Goal: Find specific page/section: Find specific page/section

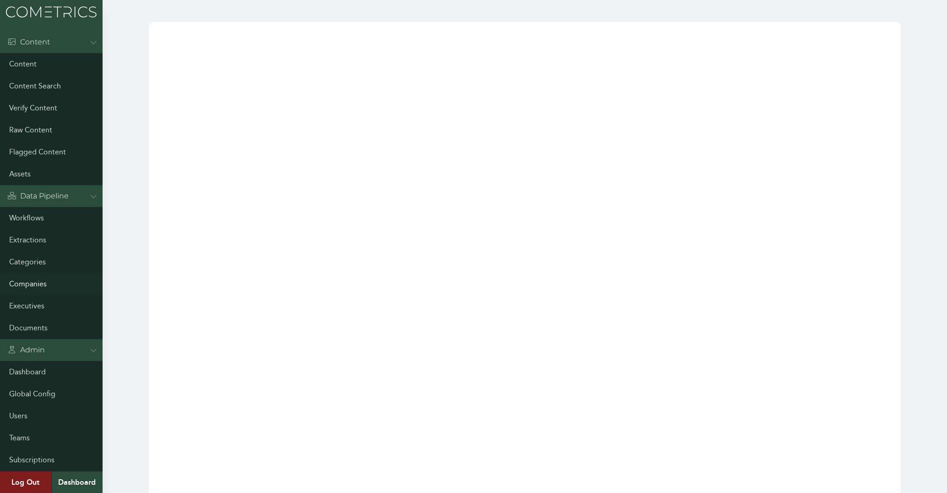
click at [47, 284] on link "Companies" at bounding box center [51, 284] width 103 height 22
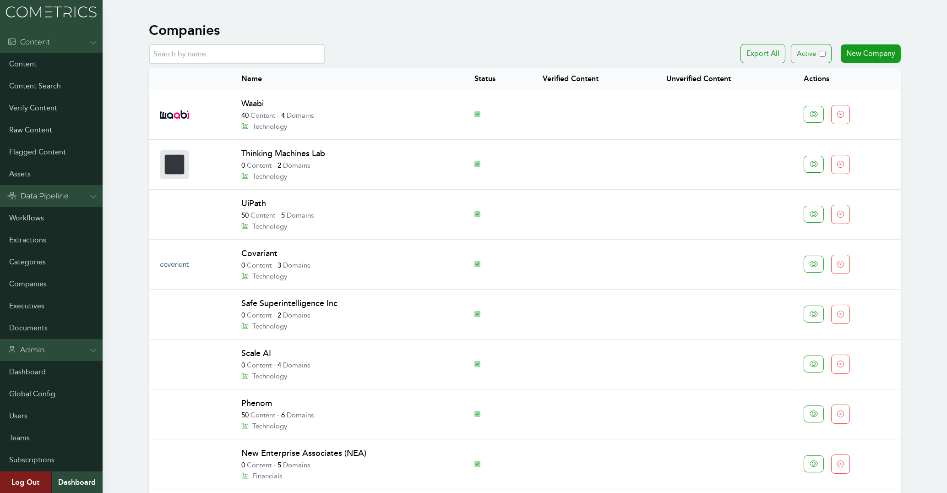
click at [184, 53] on input "text" at bounding box center [237, 54] width 176 height 20
paste input "3BL"
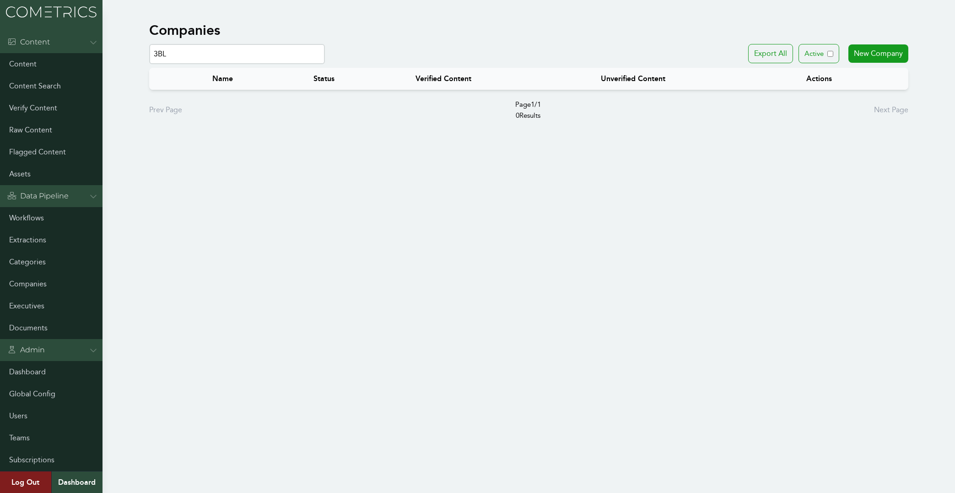
drag, startPoint x: 188, startPoint y: 48, endPoint x: 75, endPoint y: 54, distance: 113.3
click at [149, 54] on input "3BL" at bounding box center [237, 54] width 176 height 20
paste input "Ad Net Zero"
drag, startPoint x: 225, startPoint y: 56, endPoint x: 76, endPoint y: 60, distance: 149.8
click at [149, 60] on input "Ad Net Zero" at bounding box center [237, 54] width 176 height 20
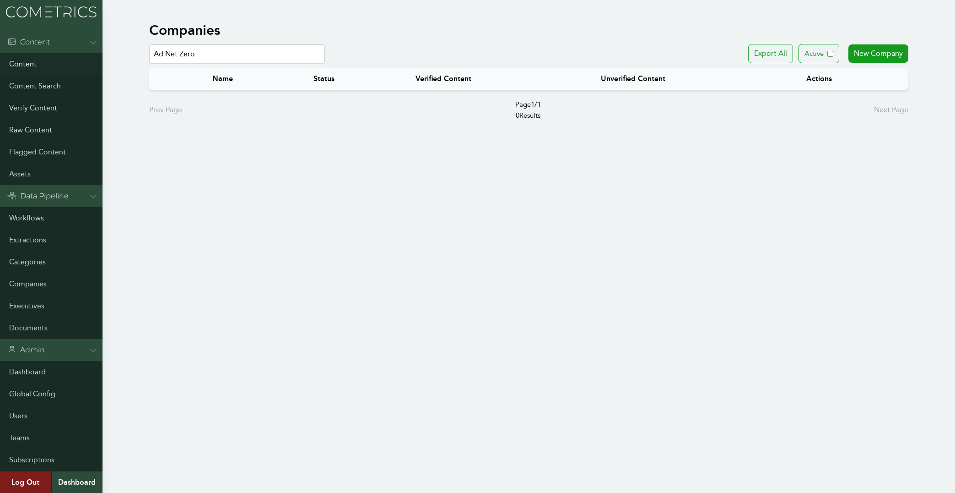
paste input "llison Worldwide"
drag, startPoint x: 176, startPoint y: 52, endPoint x: 273, endPoint y: 57, distance: 97.2
click at [272, 57] on input "Allison Worldwide" at bounding box center [237, 54] width 176 height 20
drag, startPoint x: 221, startPoint y: 55, endPoint x: 81, endPoint y: 48, distance: 139.4
click at [149, 48] on input "Allison" at bounding box center [237, 54] width 176 height 20
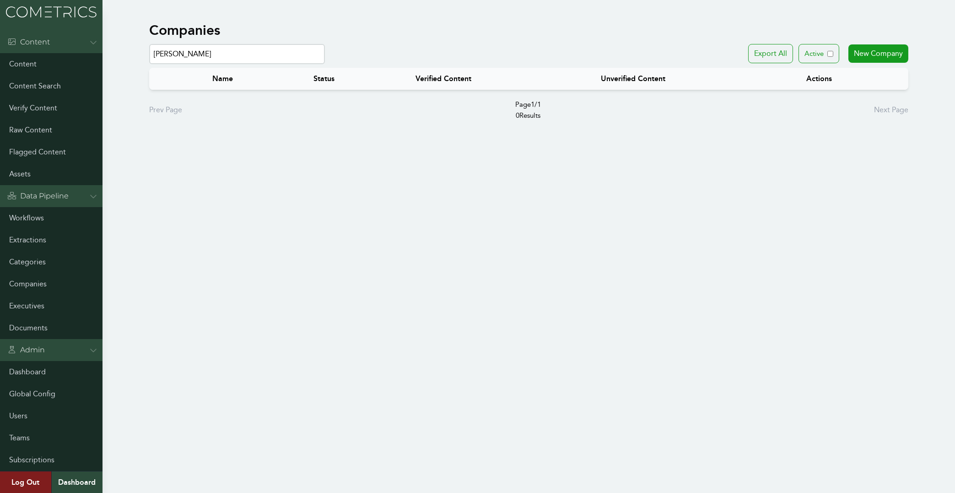
paste input "ntenna Group"
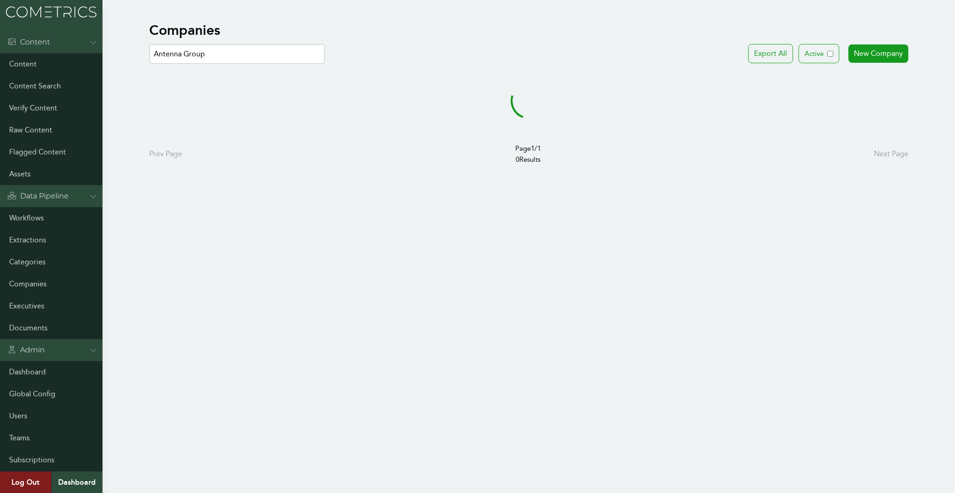
drag, startPoint x: 180, startPoint y: 52, endPoint x: 348, endPoint y: 66, distance: 168.6
click at [325, 64] on input "Antenna Group" at bounding box center [237, 54] width 176 height 20
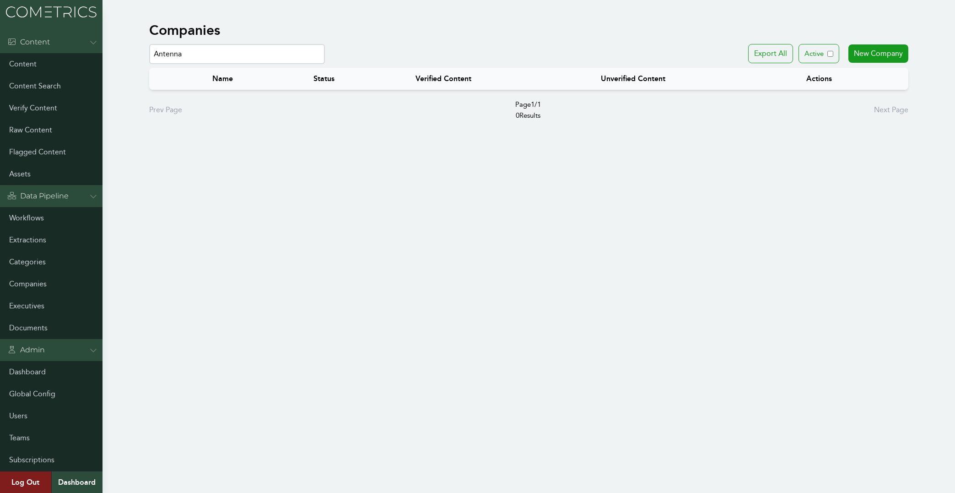
drag, startPoint x: 195, startPoint y: 53, endPoint x: 67, endPoint y: 53, distance: 128.2
click at [149, 53] on input "Antenna" at bounding box center [237, 54] width 176 height 20
paste input "ruba Tourism Authority"
drag, startPoint x: 173, startPoint y: 52, endPoint x: 444, endPoint y: 87, distance: 273.8
click at [325, 64] on input "Aruba Tourism Authority" at bounding box center [237, 54] width 176 height 20
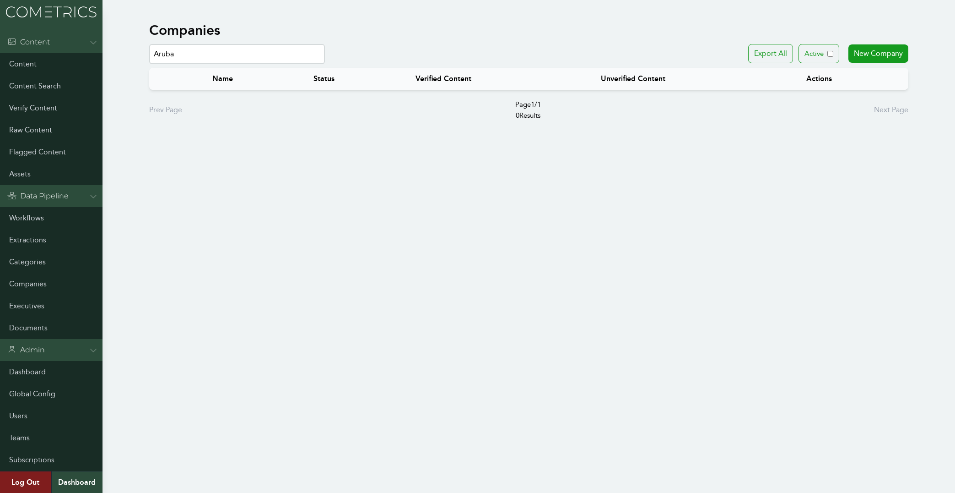
click at [441, 87] on th "Verified Content" at bounding box center [497, 79] width 185 height 22
drag, startPoint x: 190, startPoint y: 47, endPoint x: 102, endPoint y: 49, distance: 87.5
click at [149, 49] on input "Aruba" at bounding box center [237, 54] width 176 height 20
paste input "ttention Comms"
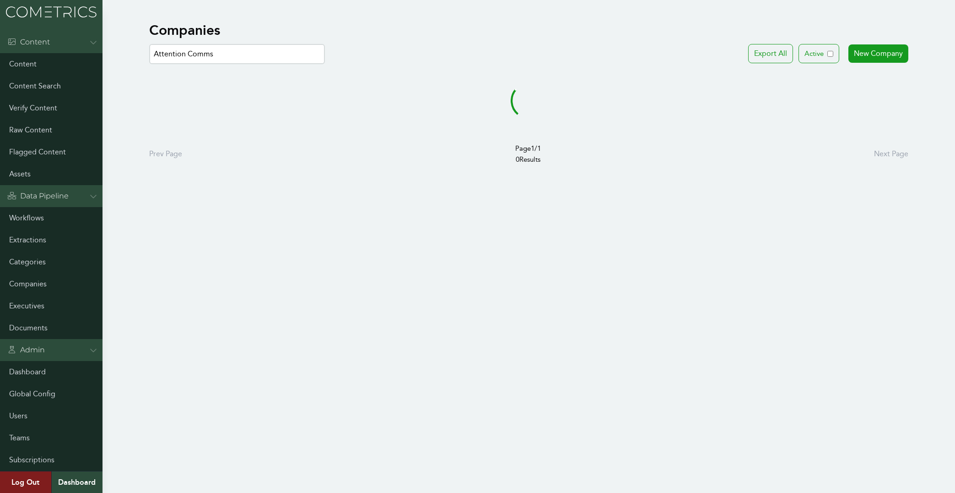
drag, startPoint x: 183, startPoint y: 54, endPoint x: 463, endPoint y: 87, distance: 282.1
click at [325, 64] on input "Attention Comms" at bounding box center [237, 54] width 176 height 20
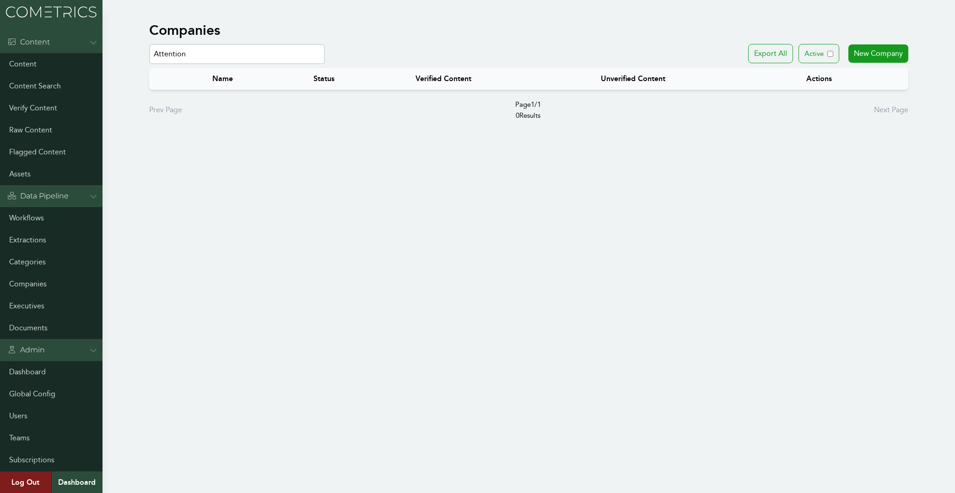
drag, startPoint x: 202, startPoint y: 54, endPoint x: 54, endPoint y: 44, distance: 149.1
click at [149, 44] on input "Attention" at bounding box center [237, 54] width 176 height 20
paste input "Bladonmore"
drag, startPoint x: 209, startPoint y: 52, endPoint x: 62, endPoint y: 44, distance: 147.2
click at [149, 44] on input "Bladonmore" at bounding box center [237, 54] width 176 height 20
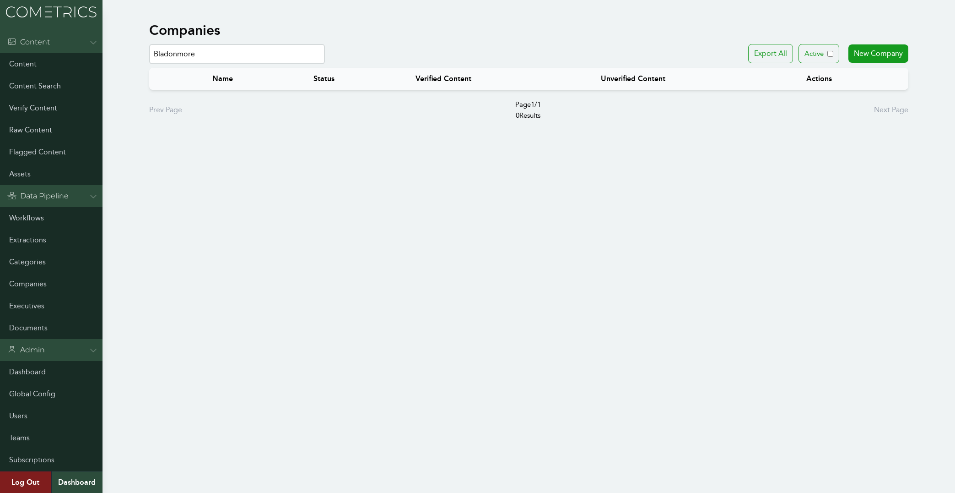
paste input "OND"
drag, startPoint x: 223, startPoint y: 51, endPoint x: 37, endPoint y: 49, distance: 186.8
click at [149, 49] on input "BOND" at bounding box center [237, 54] width 176 height 20
paste input "rellaScope"
drag, startPoint x: 172, startPoint y: 51, endPoint x: 292, endPoint y: 58, distance: 119.7
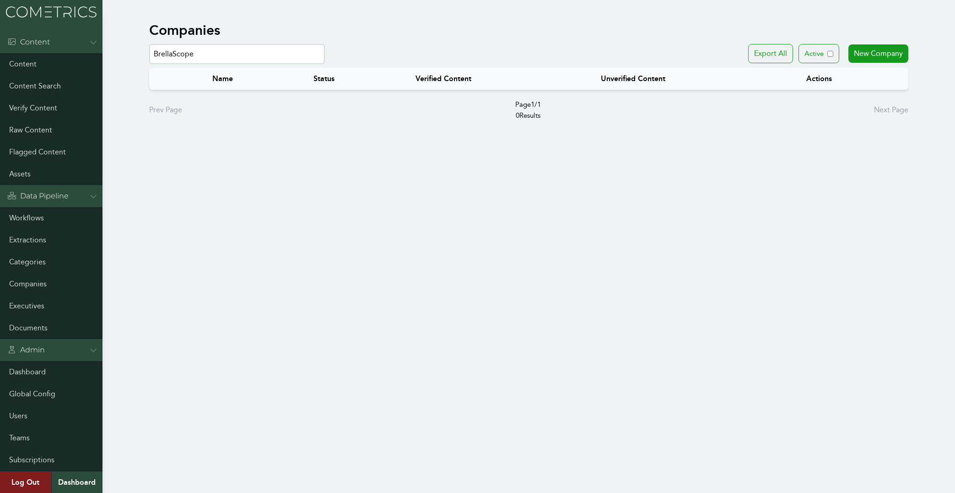
click at [292, 58] on input "BrellaScope" at bounding box center [237, 54] width 176 height 20
drag, startPoint x: 225, startPoint y: 53, endPoint x: 19, endPoint y: 41, distance: 205.9
click at [149, 44] on input "Brella" at bounding box center [237, 54] width 176 height 20
paste input "Coty"
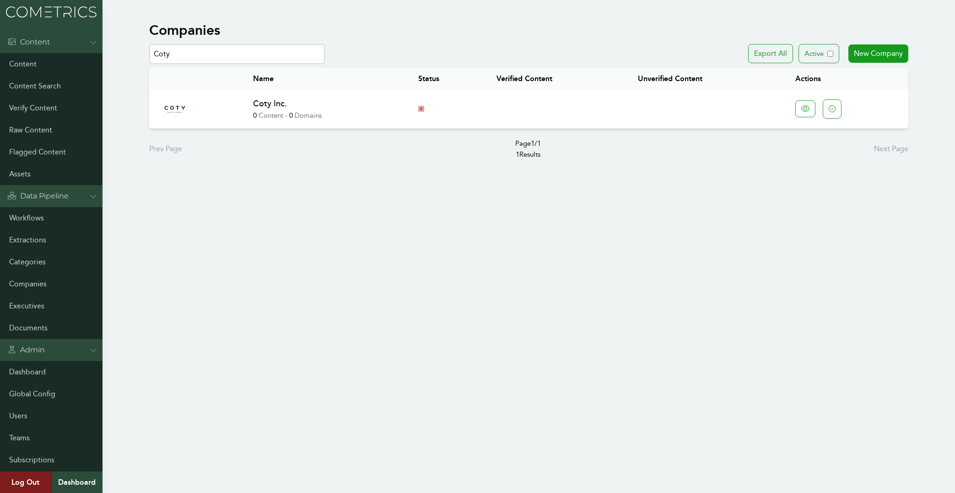
type input "Coty"
click at [267, 104] on link "Coty Inc." at bounding box center [270, 103] width 34 height 10
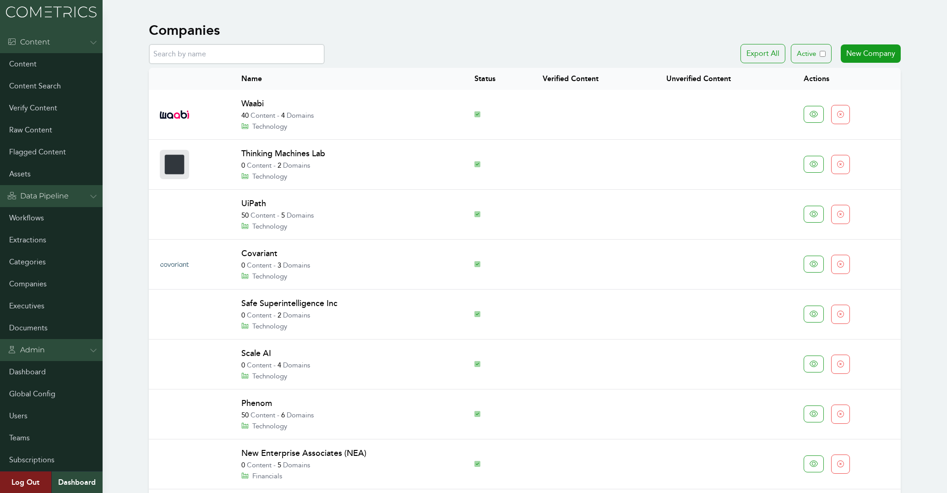
click at [242, 55] on input "text" at bounding box center [237, 54] width 176 height 20
paste input "CRH"
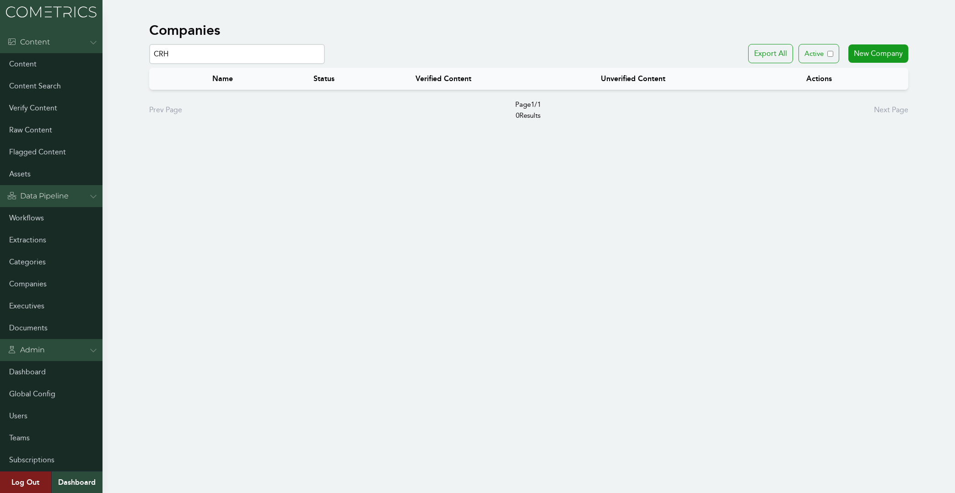
drag, startPoint x: 250, startPoint y: 56, endPoint x: 22, endPoint y: 35, distance: 228.9
click at [149, 44] on input "CRH" at bounding box center [237, 54] width 176 height 20
paste input "DNC Council on the Environment and Climate Crisis"
drag, startPoint x: 166, startPoint y: 54, endPoint x: 421, endPoint y: 75, distance: 255.4
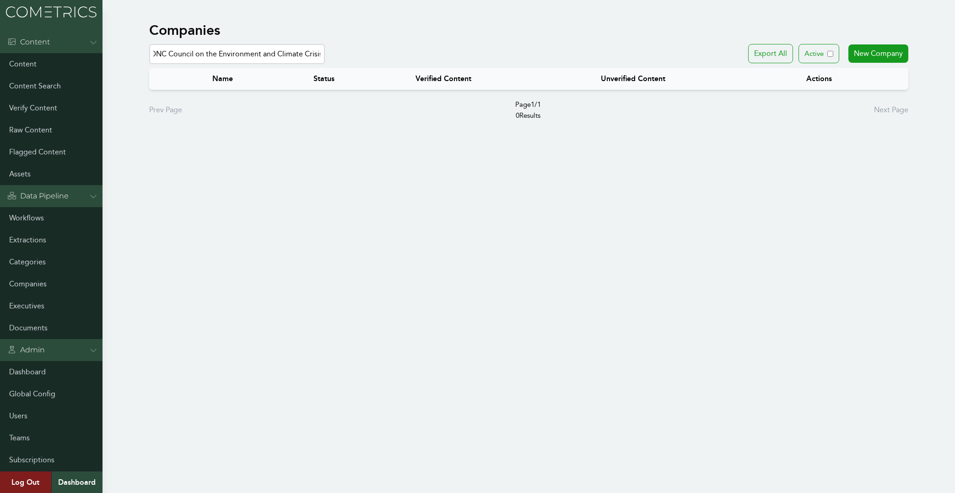
click at [325, 64] on input "DNC Council on the Environment and Climate Crisis" at bounding box center [237, 54] width 176 height 20
click at [224, 48] on input "DNC" at bounding box center [237, 54] width 176 height 20
click at [217, 46] on input "DNC" at bounding box center [237, 54] width 176 height 20
paste input "Council on the Environment and Climate Crisis DT Global"
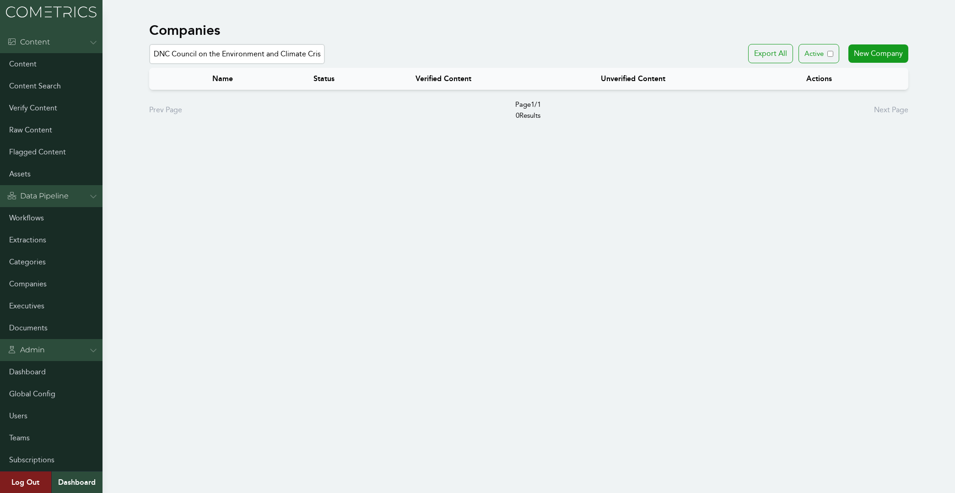
drag, startPoint x: 287, startPoint y: 54, endPoint x: -26, endPoint y: 36, distance: 313.2
click at [149, 44] on input "DNC Council on the Environment and Climate Crisis DT Global" at bounding box center [237, 54] width 176 height 20
drag, startPoint x: 115, startPoint y: 55, endPoint x: 59, endPoint y: 49, distance: 57.2
click at [149, 49] on input "DT Global" at bounding box center [237, 54] width 176 height 20
paste input "Edelman"
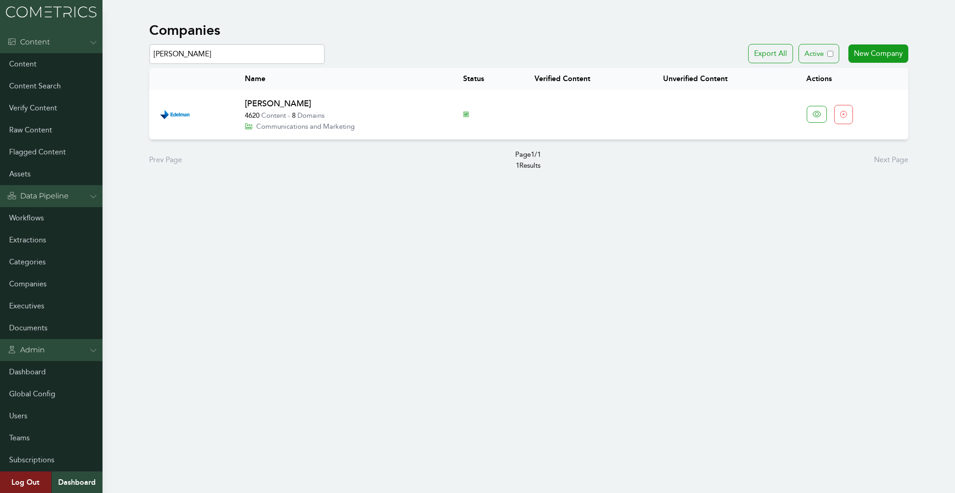
drag, startPoint x: 191, startPoint y: 49, endPoint x: 75, endPoint y: 36, distance: 117.5
click at [149, 44] on input "Edelman" at bounding box center [237, 54] width 176 height 20
paste input "nergea"
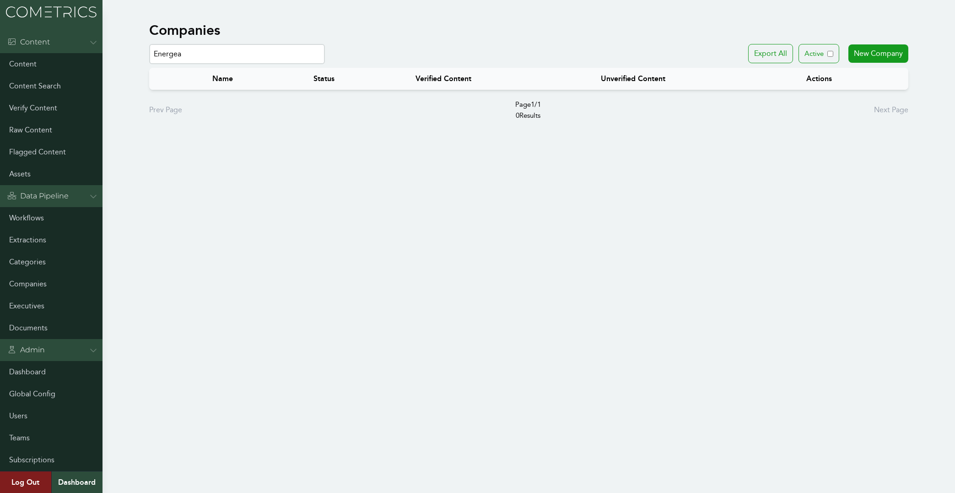
drag, startPoint x: 225, startPoint y: 53, endPoint x: 19, endPoint y: 43, distance: 206.7
click at [149, 44] on input "Energea" at bounding box center [237, 54] width 176 height 20
paste input "vironmental Defense Fund"
drag, startPoint x: 271, startPoint y: 56, endPoint x: -19, endPoint y: 41, distance: 290.6
click at [149, 44] on input "Environmental Defense Fund" at bounding box center [237, 54] width 176 height 20
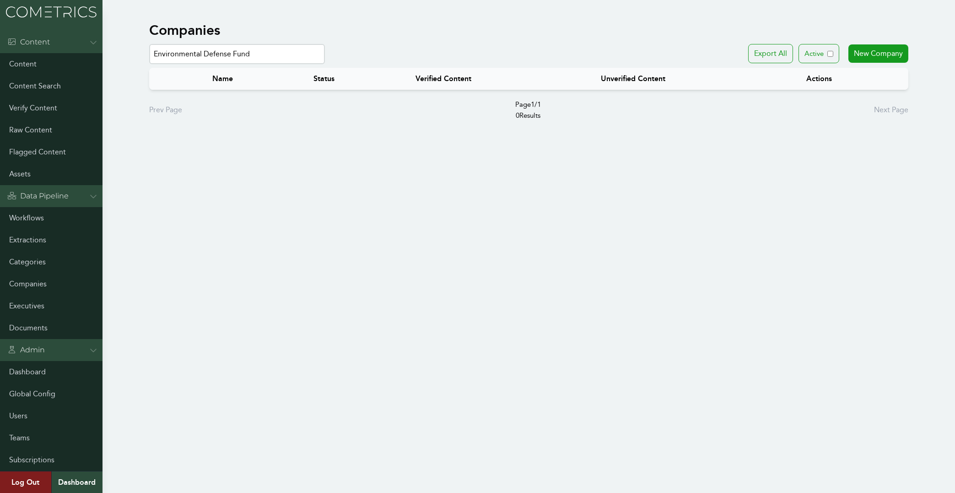
paste input "Freuds"
drag, startPoint x: 216, startPoint y: 52, endPoint x: 7, endPoint y: 40, distance: 209.1
click at [149, 44] on input "Freuds" at bounding box center [237, 54] width 176 height 20
paste input "Good Energy"
drag, startPoint x: 202, startPoint y: 51, endPoint x: 69, endPoint y: 42, distance: 133.5
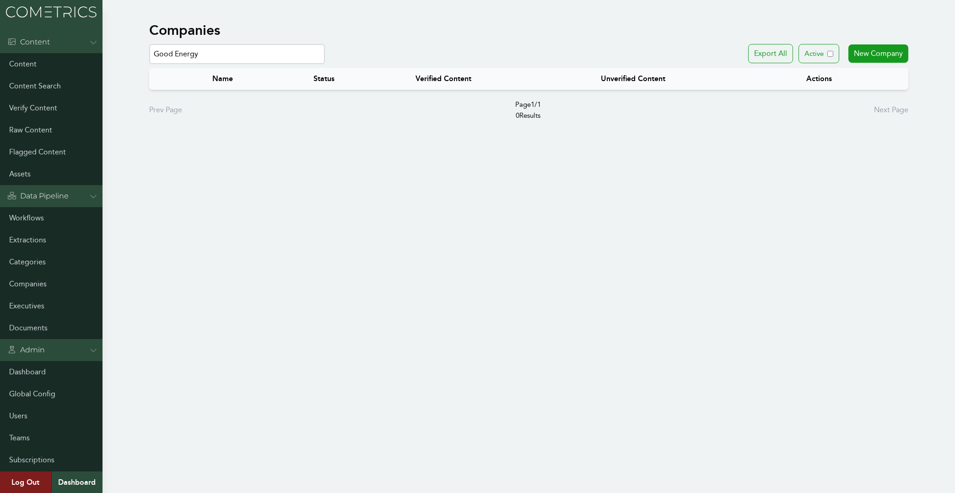
click at [149, 44] on input "Good Energy" at bounding box center [237, 54] width 176 height 20
paste input "Infosys (Infosys Foundation USA)"
drag, startPoint x: 219, startPoint y: 53, endPoint x: 49, endPoint y: 36, distance: 170.7
click at [149, 44] on input "Infosys" at bounding box center [237, 54] width 176 height 20
paste input "Kenvue"
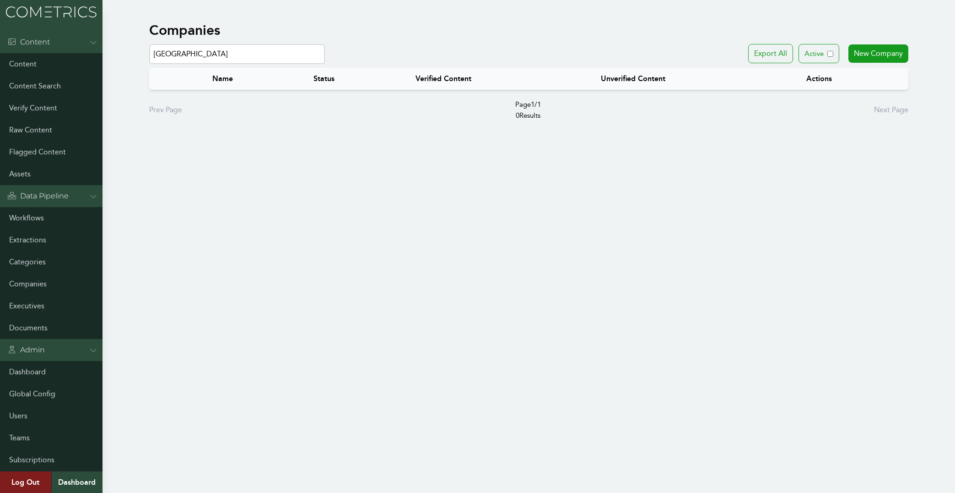
drag, startPoint x: 206, startPoint y: 52, endPoint x: 42, endPoint y: 31, distance: 165.3
click at [149, 44] on input "Kenvue" at bounding box center [237, 54] width 176 height 20
paste input "rrigan Communications"
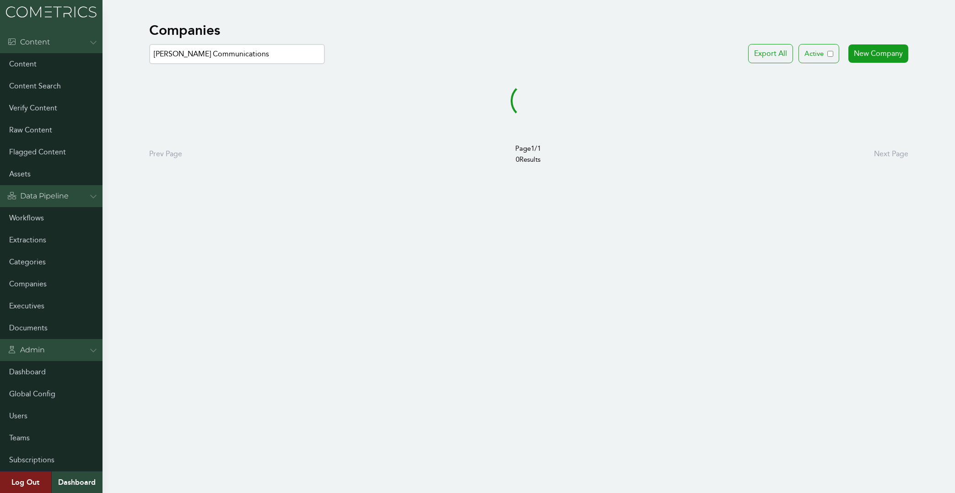
drag, startPoint x: 180, startPoint y: 54, endPoint x: 443, endPoint y: 83, distance: 264.8
click at [325, 64] on input "Kerrigan Communications" at bounding box center [237, 54] width 176 height 20
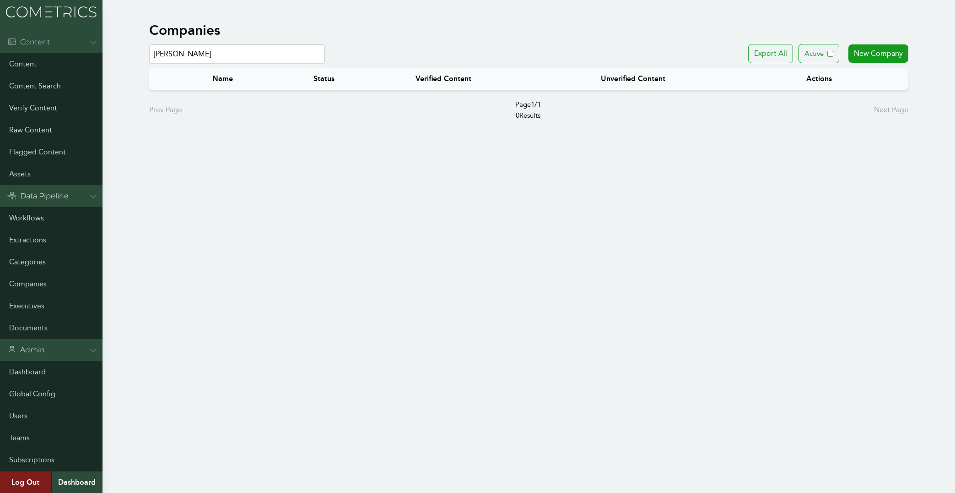
drag, startPoint x: 178, startPoint y: 44, endPoint x: 54, endPoint y: 35, distance: 124.4
click at [149, 44] on input "Kerrigan" at bounding box center [237, 54] width 176 height 20
paste input "IND Snacks"
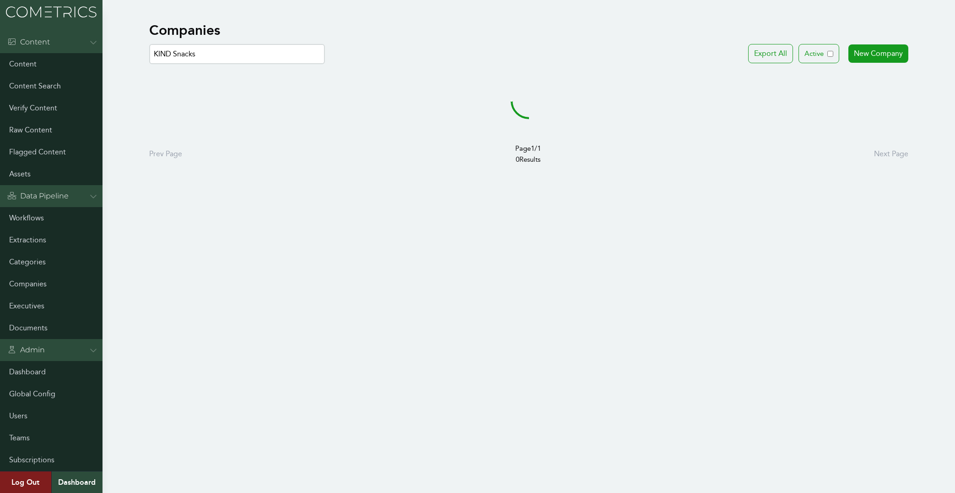
drag, startPoint x: 172, startPoint y: 51, endPoint x: 352, endPoint y: 61, distance: 180.7
click at [325, 61] on input "KIND Snacks" at bounding box center [237, 54] width 176 height 20
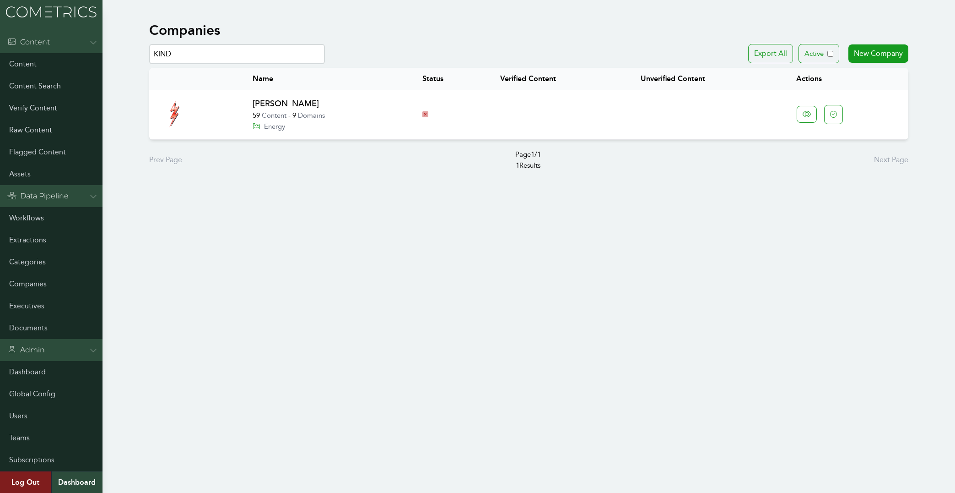
drag, startPoint x: 257, startPoint y: 58, endPoint x: -26, endPoint y: 36, distance: 284.2
click at [149, 44] on input "KIND" at bounding box center [237, 54] width 176 height 20
paste input "ite Insights"
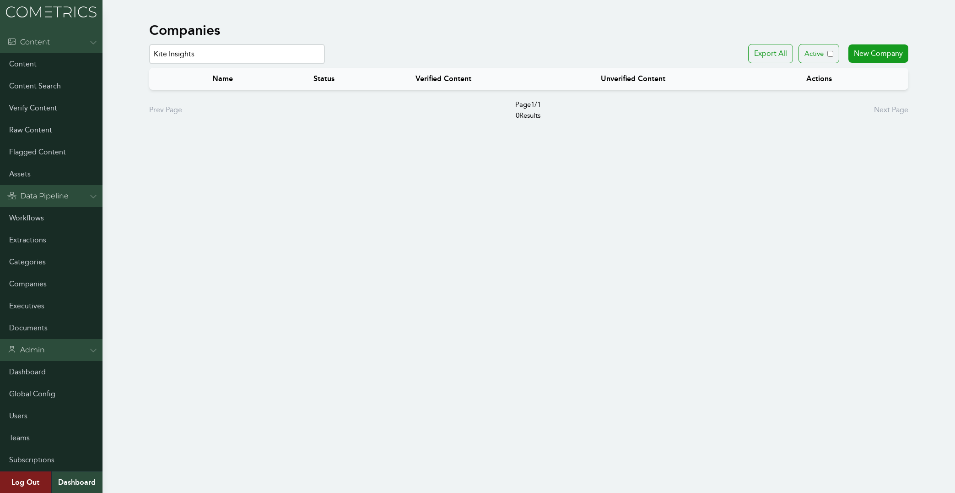
drag, startPoint x: 166, startPoint y: 49, endPoint x: 282, endPoint y: 86, distance: 122.1
click at [282, 64] on input "Kite Insights" at bounding box center [237, 54] width 176 height 20
drag, startPoint x: 213, startPoint y: 61, endPoint x: 12, endPoint y: 32, distance: 203.6
click at [149, 44] on input "Kite" at bounding box center [237, 54] width 176 height 20
paste input "Maple & Monroe: Global Social Impact Think DO Tank"
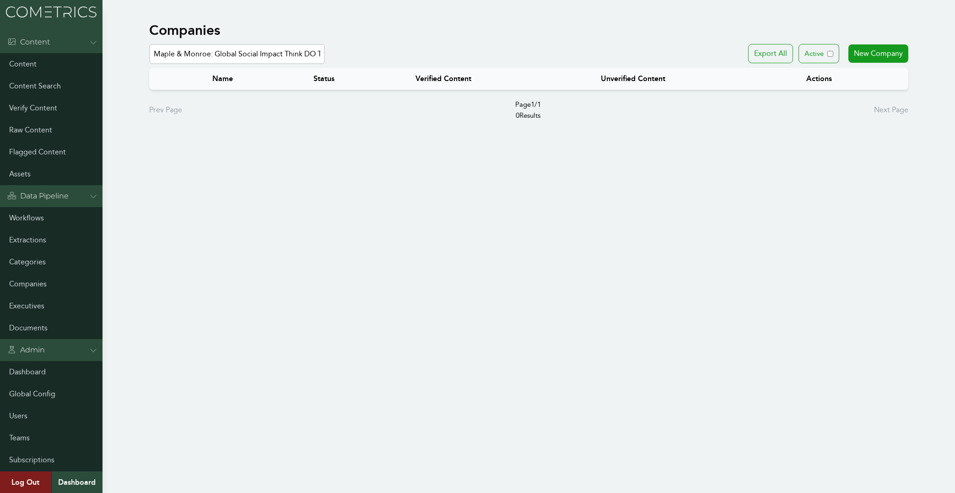
scroll to position [0, 11]
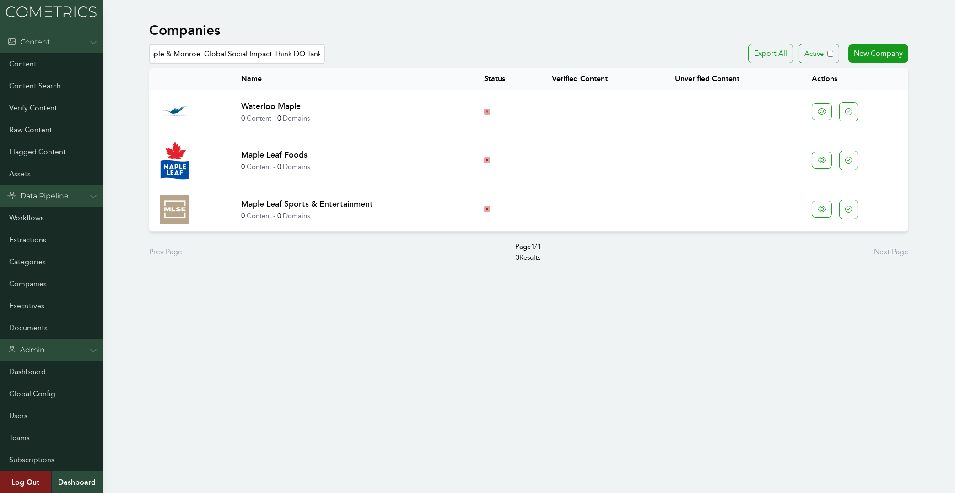
click at [175, 55] on input "Maple & Monroe: Global Social Impact Think DO Tank" at bounding box center [237, 54] width 176 height 20
drag, startPoint x: 167, startPoint y: 56, endPoint x: 107, endPoint y: 49, distance: 60.9
click at [149, 49] on input "Maple & Monroe: Global Social Impact Think DO Tank" at bounding box center [237, 54] width 176 height 20
click at [196, 52] on input "Maple & Monroe: Global Social Impact Think DO Tank" at bounding box center [237, 54] width 176 height 20
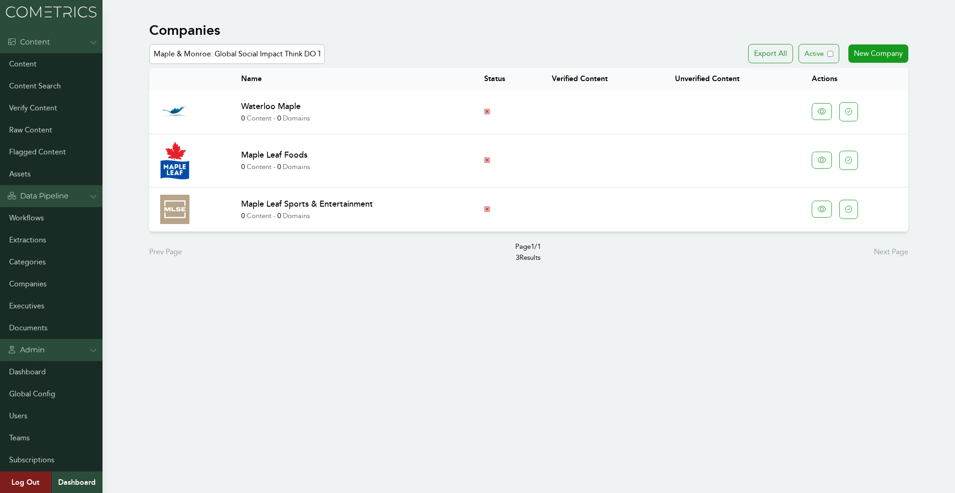
click at [276, 52] on input "Maple & Monroe: Global Social Impact Think DO Tank" at bounding box center [237, 54] width 176 height 20
paste input "rs"
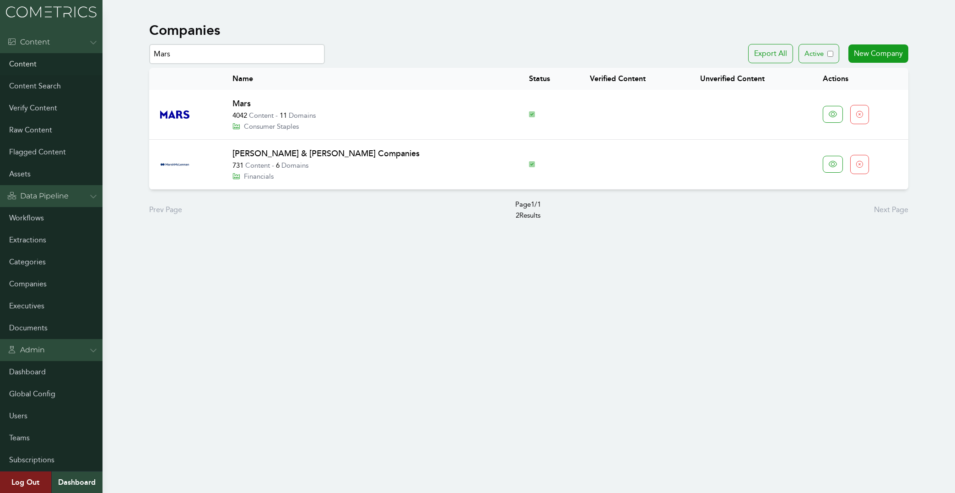
drag, startPoint x: 251, startPoint y: 53, endPoint x: 58, endPoint y: 53, distance: 193.2
click at [149, 53] on input "Mars" at bounding box center [237, 54] width 176 height 20
paste input "cCormick & Co."
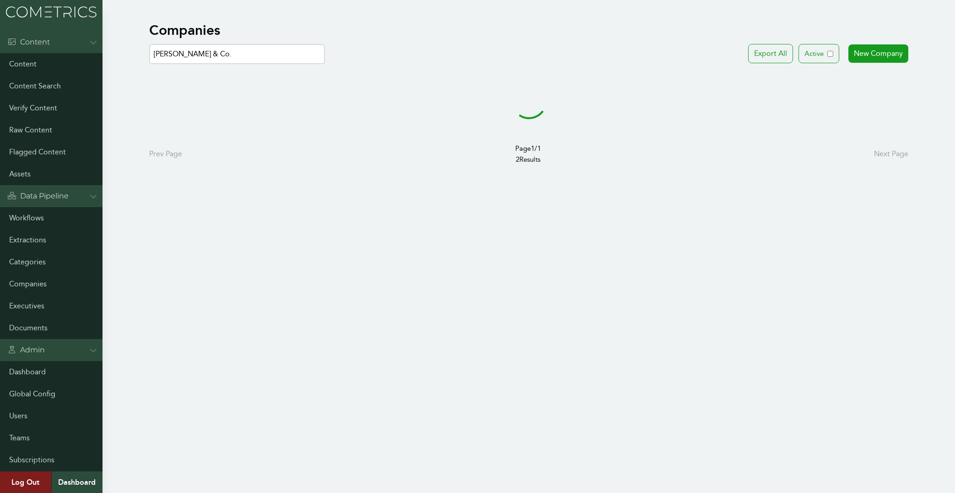
drag, startPoint x: 191, startPoint y: 54, endPoint x: 435, endPoint y: 82, distance: 245.2
click at [325, 64] on input "McCormick & Co." at bounding box center [237, 54] width 176 height 20
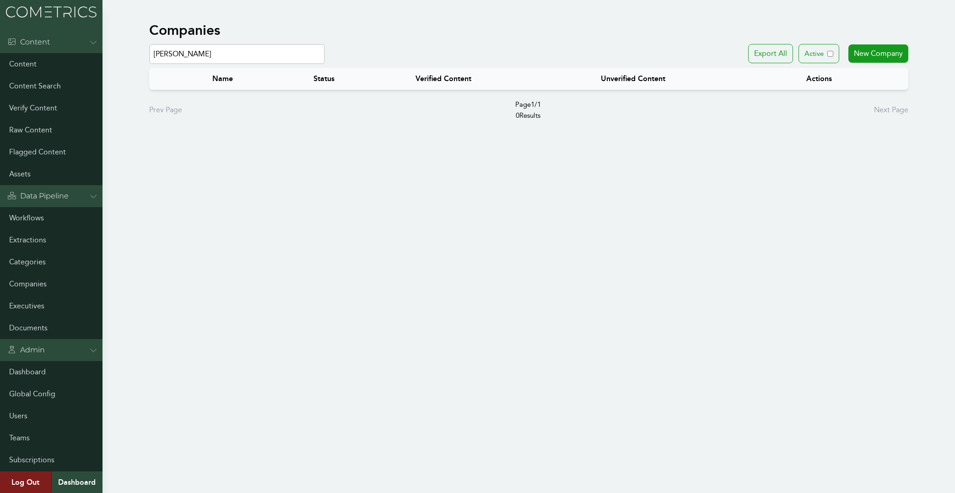
drag, startPoint x: 163, startPoint y: 53, endPoint x: 122, endPoint y: 56, distance: 41.3
click at [149, 56] on input "McCormick" at bounding box center [237, 54] width 176 height 20
drag, startPoint x: 196, startPoint y: 54, endPoint x: 2, endPoint y: 48, distance: 194.7
click at [149, 48] on input "Cormick" at bounding box center [237, 54] width 176 height 20
paste input "National Audubon Society"
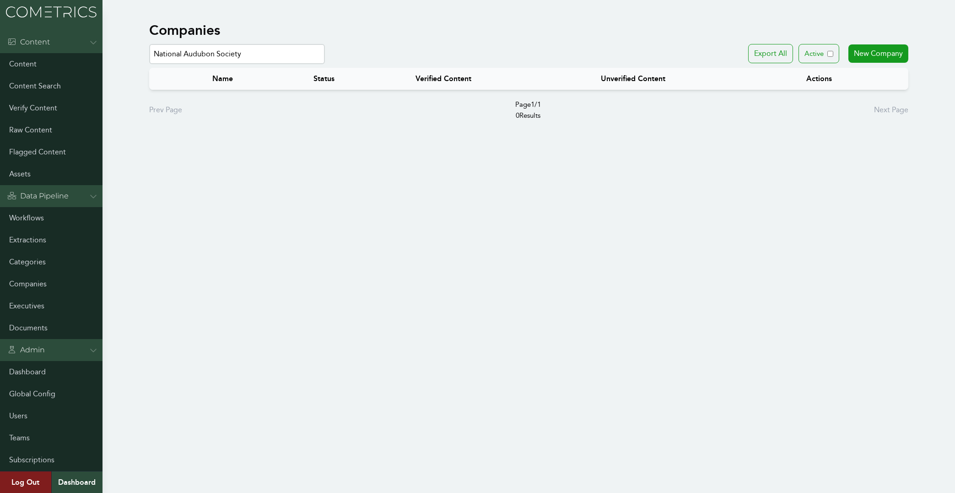
drag, startPoint x: 214, startPoint y: 53, endPoint x: 262, endPoint y: 55, distance: 48.1
click at [262, 55] on input "National Audubon Society" at bounding box center [237, 54] width 176 height 20
drag, startPoint x: 226, startPoint y: 51, endPoint x: 12, endPoint y: 46, distance: 214.3
click at [149, 46] on input "Audubon" at bounding box center [237, 54] width 176 height 20
paste input "Notified"
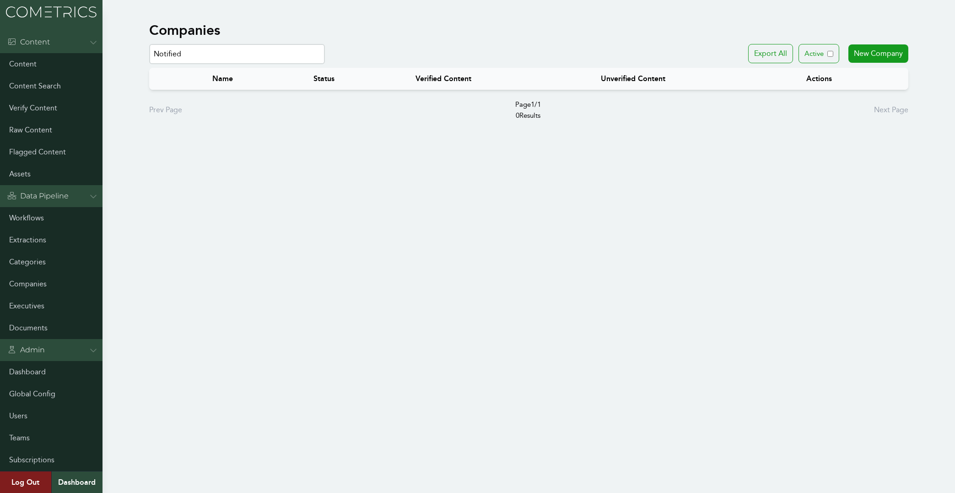
drag, startPoint x: 201, startPoint y: 51, endPoint x: 46, endPoint y: 42, distance: 154.5
click at [149, 44] on input "Notified" at bounding box center [237, 54] width 176 height 20
paste input "Oaklins DeSilva and Phillips"
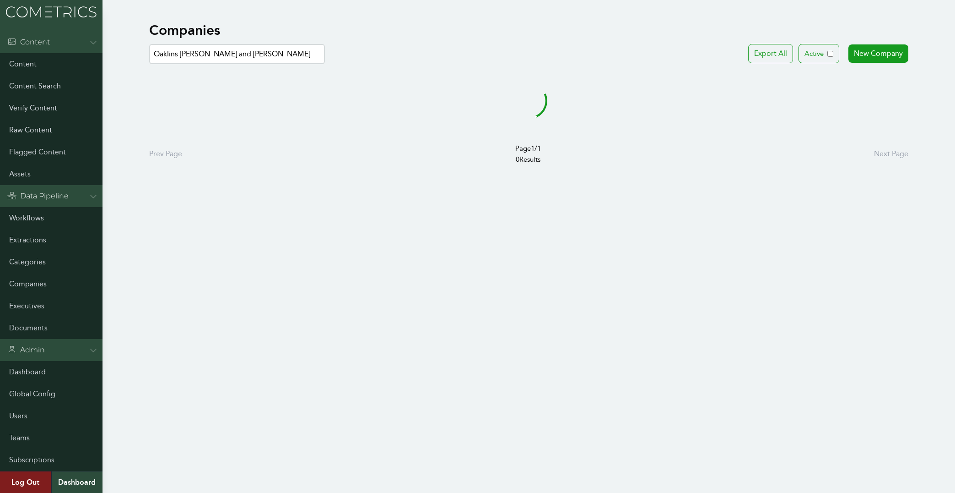
drag, startPoint x: 177, startPoint y: 53, endPoint x: 321, endPoint y: 66, distance: 144.4
click at [321, 64] on input "Oaklins DeSilva and Phillips" at bounding box center [237, 54] width 176 height 20
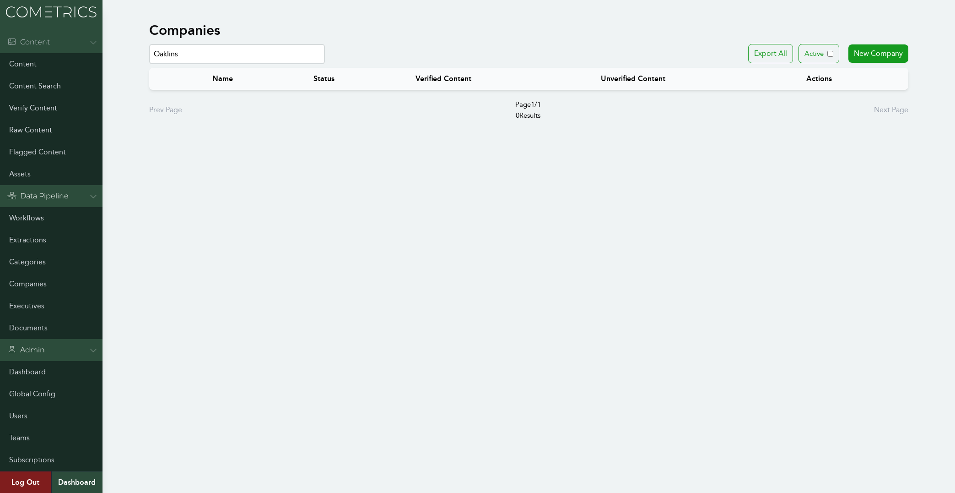
drag, startPoint x: 207, startPoint y: 51, endPoint x: 43, endPoint y: 43, distance: 164.1
click at [149, 44] on input "Oaklins" at bounding box center [237, 54] width 176 height 20
paste input "PepsiCo"
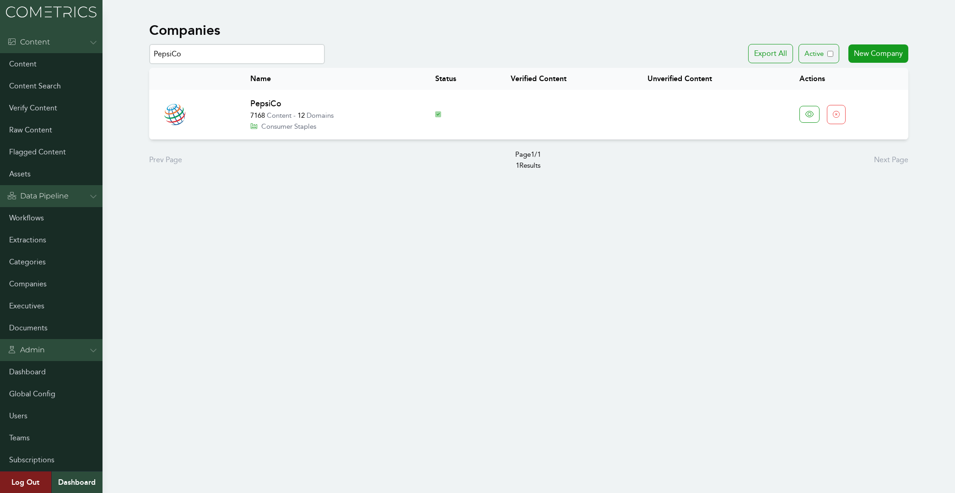
drag, startPoint x: 198, startPoint y: 61, endPoint x: 21, endPoint y: 44, distance: 178.0
click at [149, 44] on input "PepsiCo" at bounding box center [237, 54] width 176 height 20
paste input "Risilience"
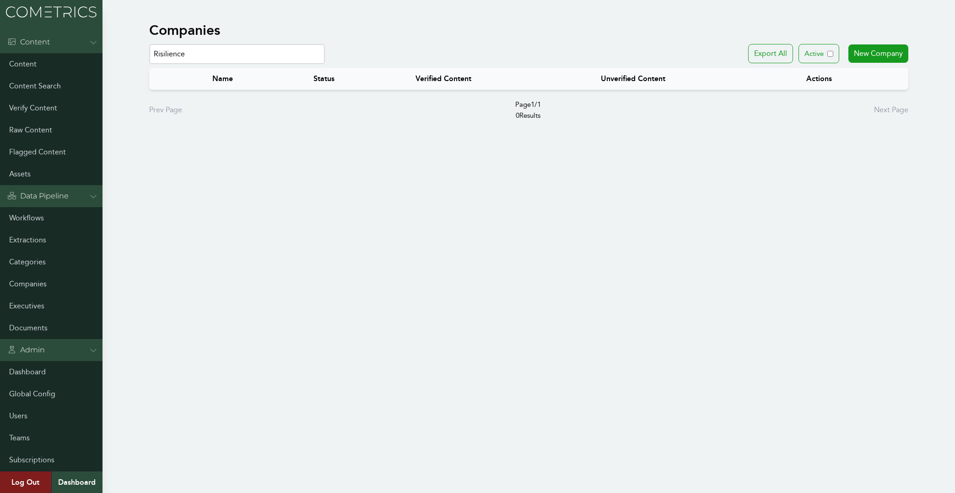
drag, startPoint x: 139, startPoint y: 52, endPoint x: 84, endPoint y: 51, distance: 54.9
click at [149, 51] on input "Risilience" at bounding box center [237, 54] width 176 height 20
paste input "S2G Investments"
drag, startPoint x: 189, startPoint y: 56, endPoint x: 301, endPoint y: 64, distance: 112.5
click at [301, 64] on input "S2G Investments" at bounding box center [237, 54] width 176 height 20
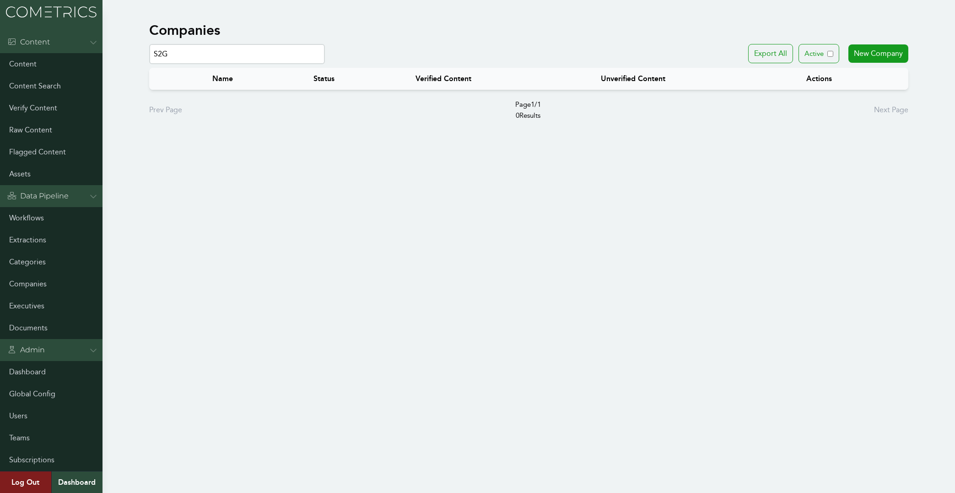
drag, startPoint x: 202, startPoint y: 55, endPoint x: 87, endPoint y: 49, distance: 115.1
click at [149, 49] on input "S2G" at bounding box center [237, 54] width 176 height 20
paste input "olarpunk Studio"
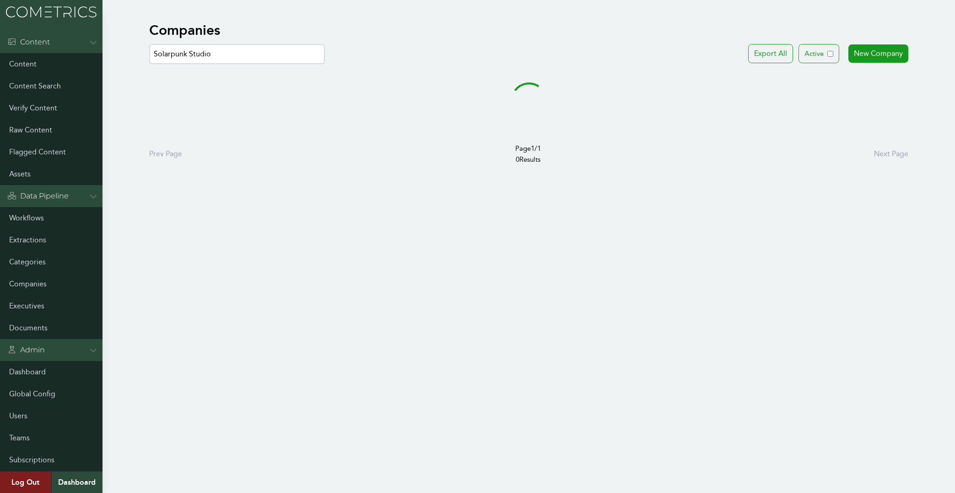
drag, startPoint x: 191, startPoint y: 54, endPoint x: 381, endPoint y: 80, distance: 191.8
click at [325, 64] on input "Solarpunk Studio" at bounding box center [237, 54] width 176 height 20
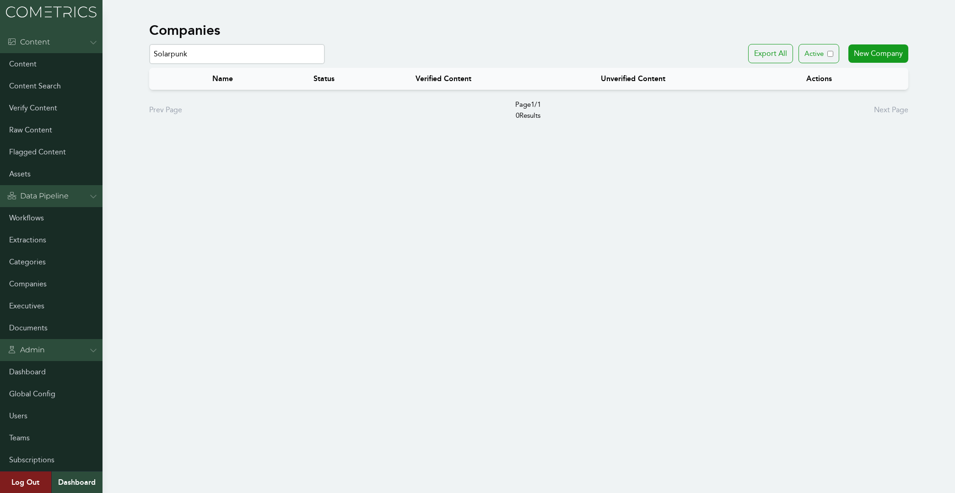
drag, startPoint x: 224, startPoint y: 56, endPoint x: 79, endPoint y: 45, distance: 145.6
click at [149, 45] on input "Solarpunk" at bounding box center [237, 54] width 176 height 20
paste input "tanton Communications"
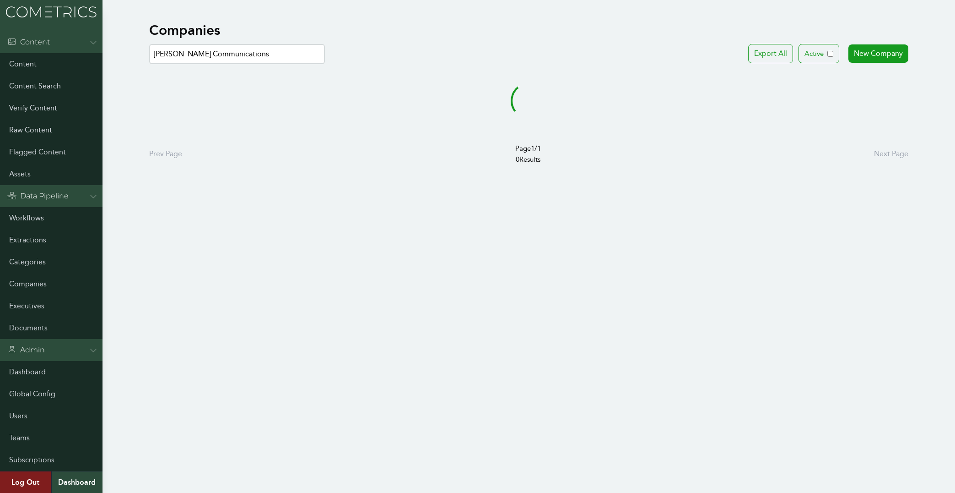
drag, startPoint x: 177, startPoint y: 53, endPoint x: 349, endPoint y: 74, distance: 173.4
click at [325, 64] on input "Stanton Communications" at bounding box center [237, 54] width 176 height 20
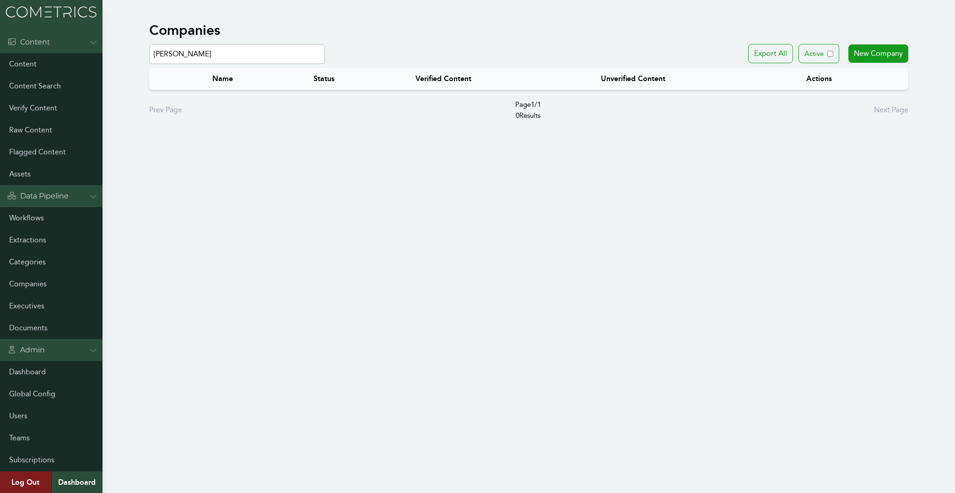
click at [200, 64] on div "Name Status Verified Content Unverified Content Actions" at bounding box center [529, 78] width 789 height 29
drag, startPoint x: 198, startPoint y: 51, endPoint x: 71, endPoint y: 51, distance: 126.8
click at [149, 51] on input "Stanton" at bounding box center [237, 54] width 176 height 20
paste input "The Ocean Cleanup"
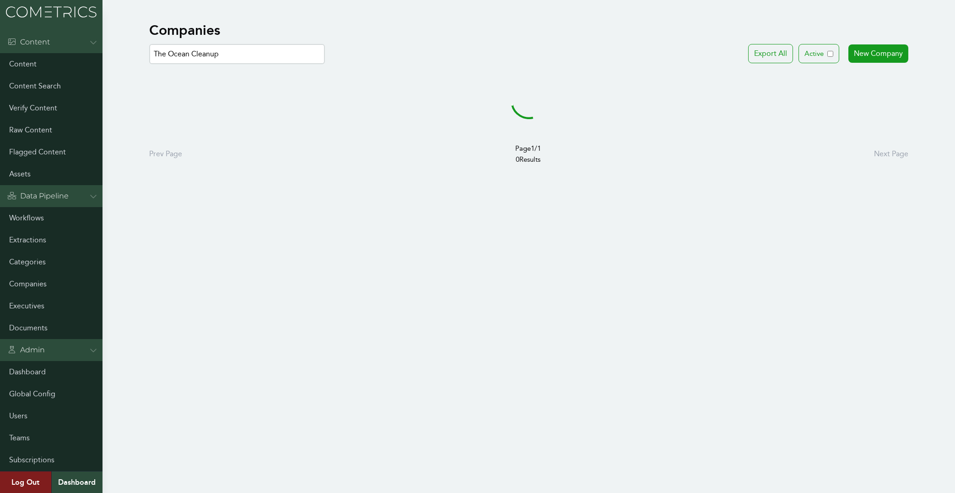
drag, startPoint x: 189, startPoint y: 53, endPoint x: 372, endPoint y: 66, distance: 183.6
click at [325, 64] on input "The Ocean Cleanup" at bounding box center [237, 54] width 176 height 20
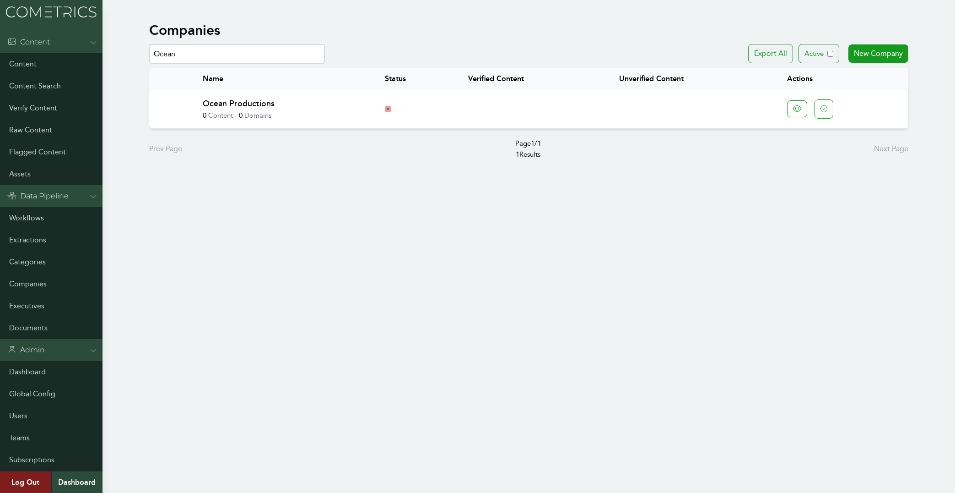
drag, startPoint x: 246, startPoint y: 49, endPoint x: 17, endPoint y: 40, distance: 228.6
click at [149, 44] on input "Ocean" at bounding box center [237, 54] width 176 height 20
paste input "The Stevens / Jachetti Group"
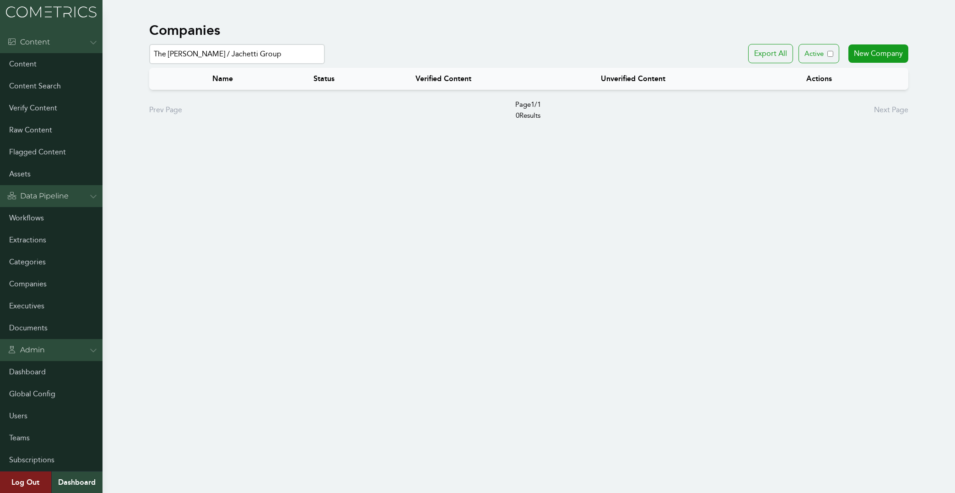
drag, startPoint x: 201, startPoint y: 54, endPoint x: -8, endPoint y: 45, distance: 209.0
click at [149, 45] on input "The Stevens / Jachetti Group" at bounding box center [237, 54] width 176 height 20
drag, startPoint x: 191, startPoint y: 57, endPoint x: 79, endPoint y: 43, distance: 113.4
click at [149, 44] on input "Jachetti" at bounding box center [237, 54] width 176 height 20
paste input "The Wakeman Agency"
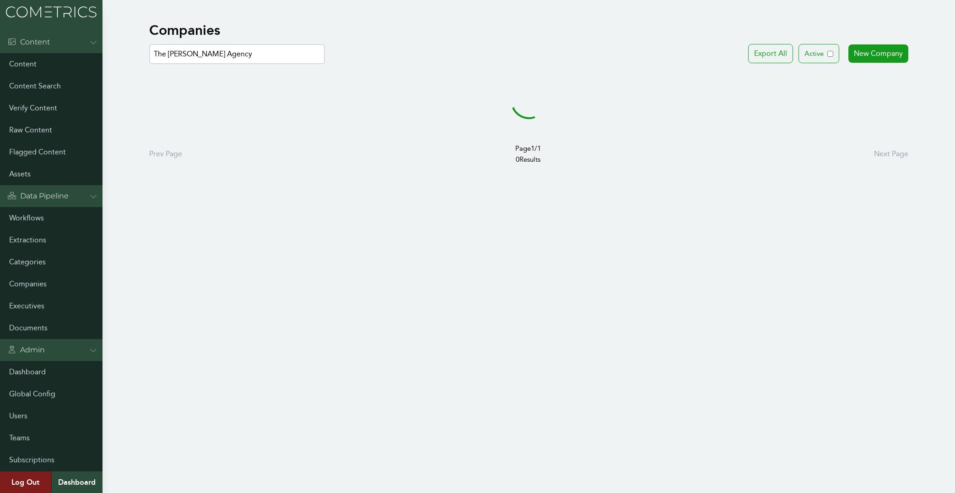
drag, startPoint x: 198, startPoint y: 54, endPoint x: 394, endPoint y: 85, distance: 198.0
click at [325, 64] on input "The Wakeman Agency" at bounding box center [237, 54] width 176 height 20
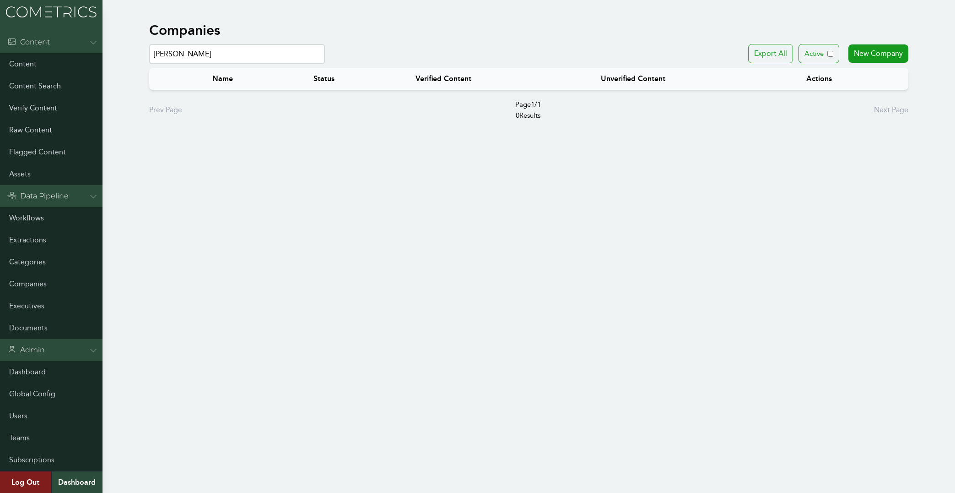
drag, startPoint x: 268, startPoint y: 54, endPoint x: -26, endPoint y: 35, distance: 294.6
click at [149, 44] on input "Wakeman" at bounding box center [237, 54] width 176 height 20
paste input "University of Arizona"
drag, startPoint x: 223, startPoint y: 54, endPoint x: 37, endPoint y: 36, distance: 187.7
click at [149, 44] on input "University of Arizona" at bounding box center [237, 54] width 176 height 20
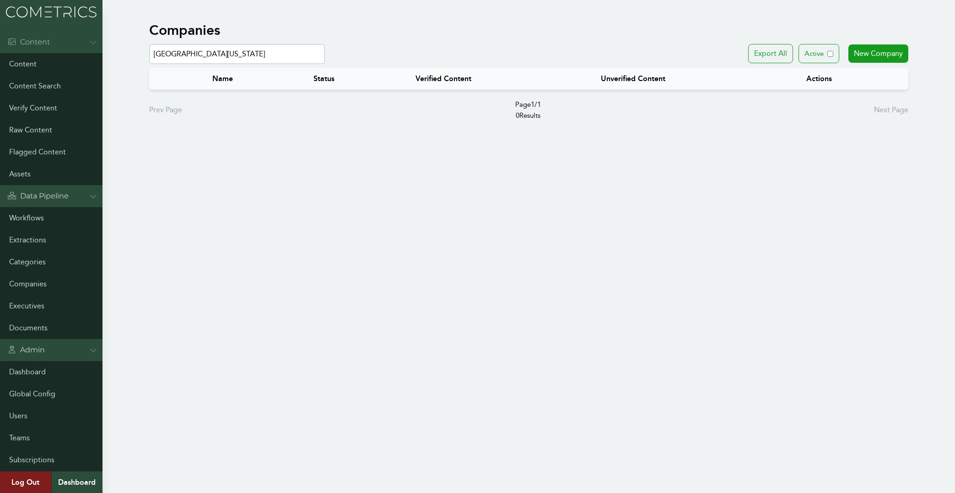
paste input "SSA International"
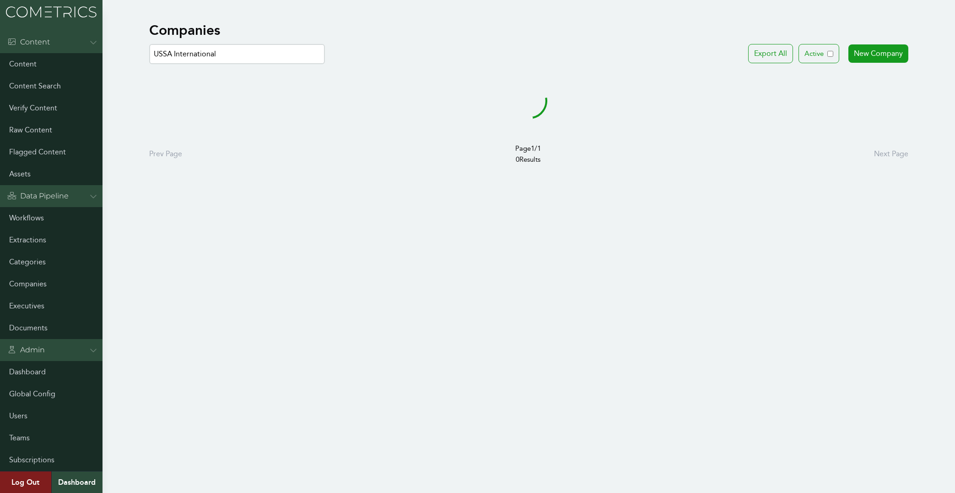
drag, startPoint x: 171, startPoint y: 54, endPoint x: 273, endPoint y: 61, distance: 101.9
click at [273, 61] on input "USSA International" at bounding box center [237, 54] width 176 height 20
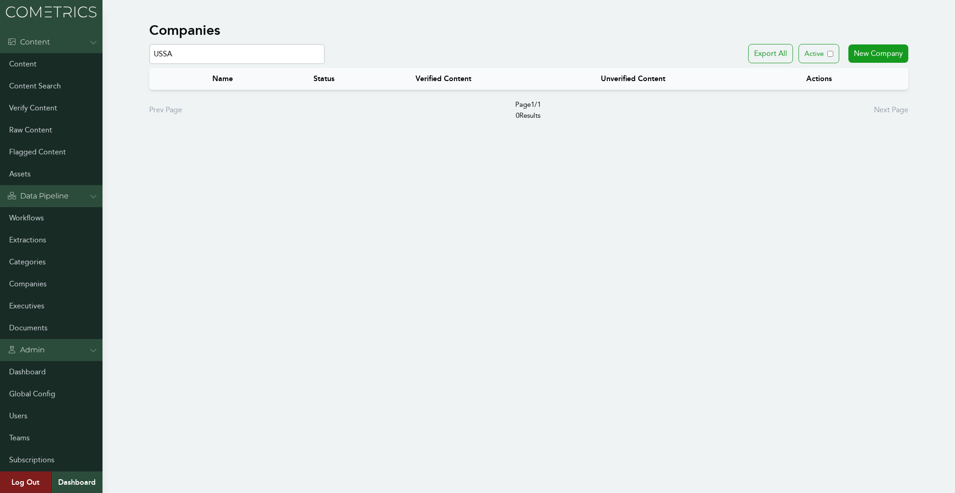
type input "USSA"
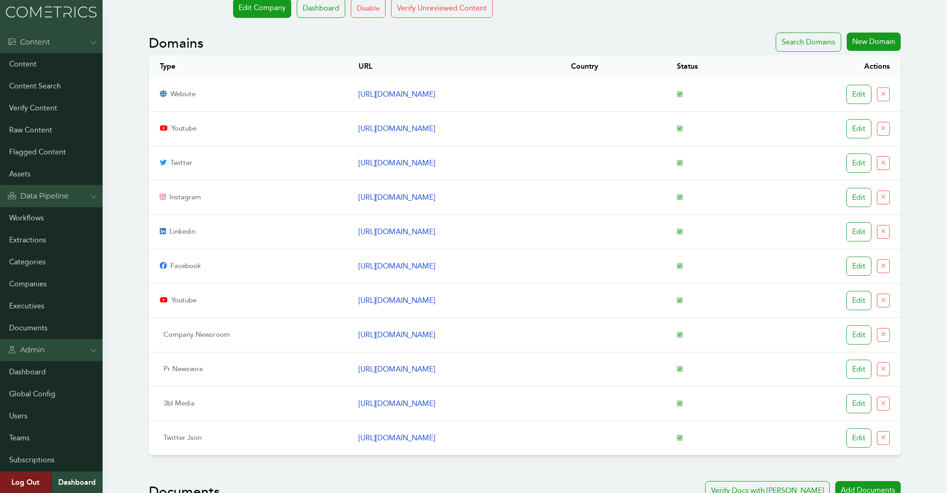
scroll to position [98, 0]
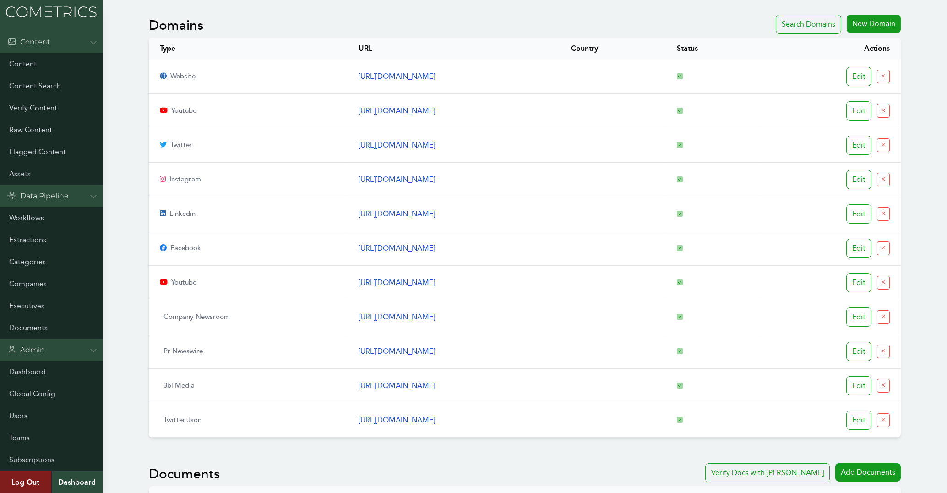
click at [358, 77] on link "[URL][DOMAIN_NAME]" at bounding box center [396, 76] width 76 height 9
